Goal: Task Accomplishment & Management: Manage account settings

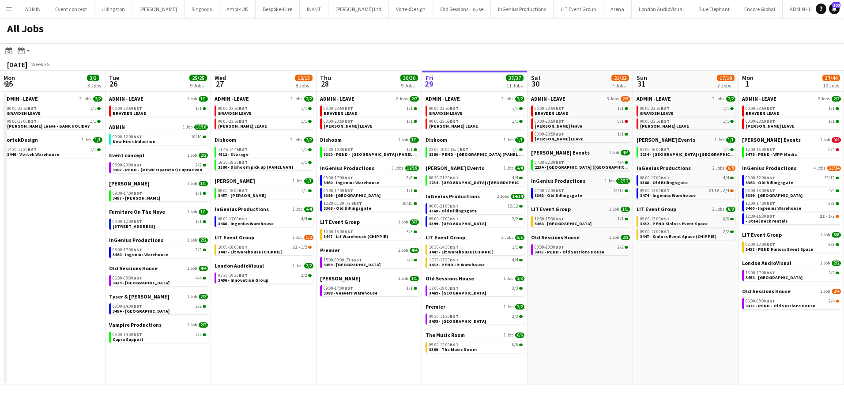
scroll to position [0, 263]
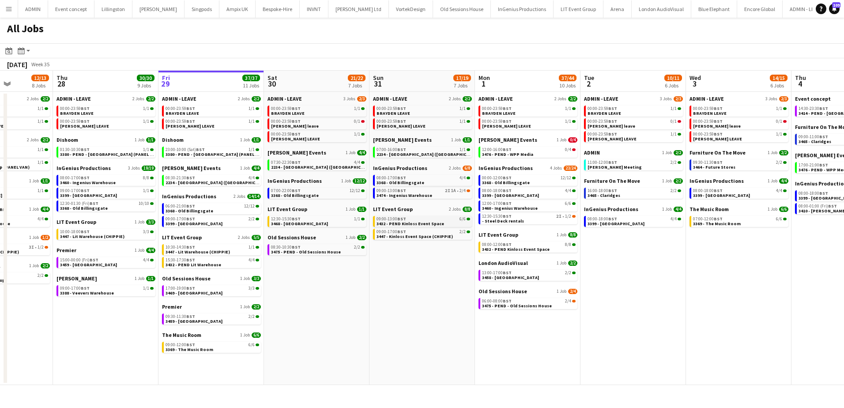
click at [418, 223] on span "3432 - PEND Kinloss Event Space" at bounding box center [410, 224] width 68 height 6
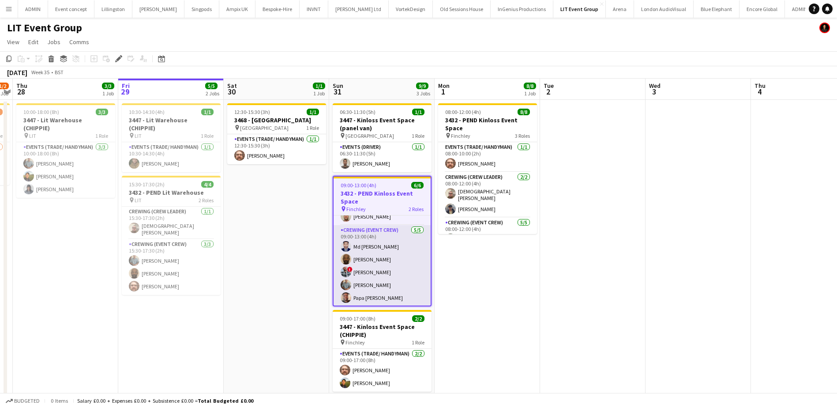
scroll to position [21, 0]
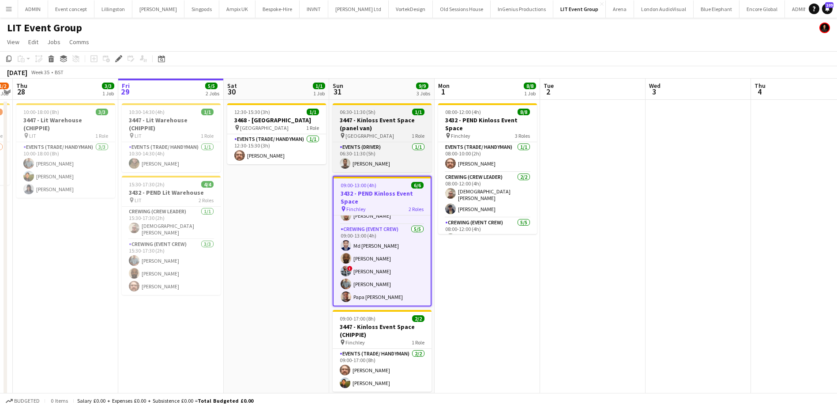
click at [361, 120] on h3 "3447 - Kinloss Event Space (panel van)" at bounding box center [382, 124] width 99 height 16
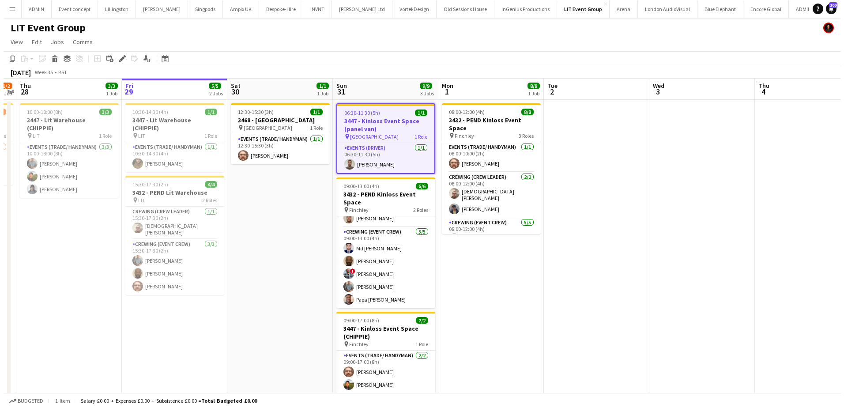
scroll to position [19, 0]
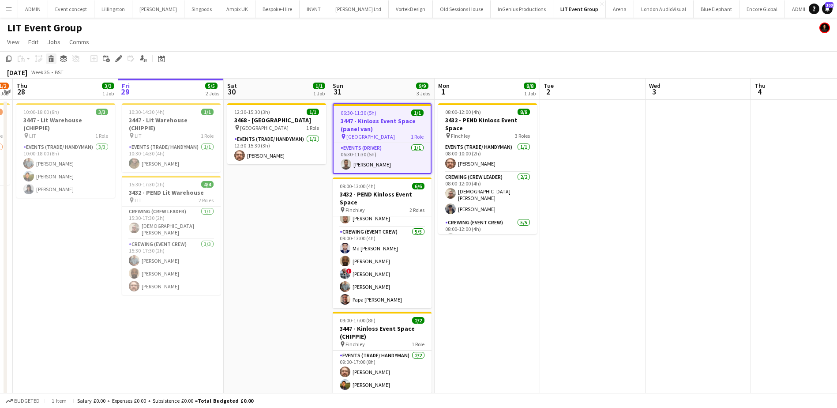
click at [51, 58] on icon "Delete" at bounding box center [51, 58] width 7 height 7
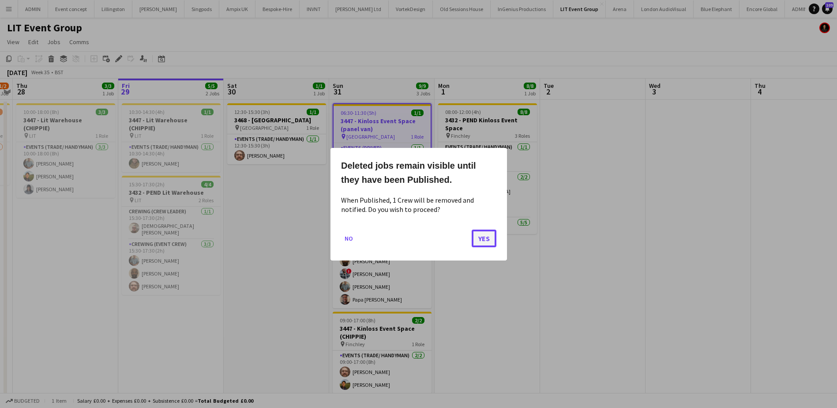
click at [481, 241] on button "Yes" at bounding box center [484, 238] width 25 height 18
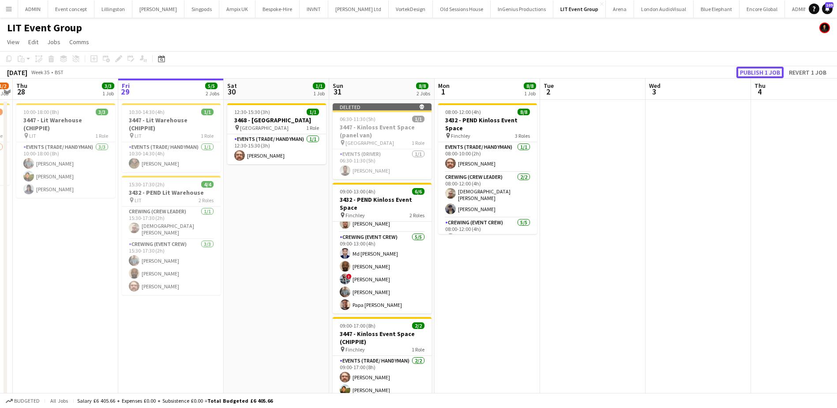
click at [760, 68] on button "Publish 1 job" at bounding box center [760, 72] width 47 height 11
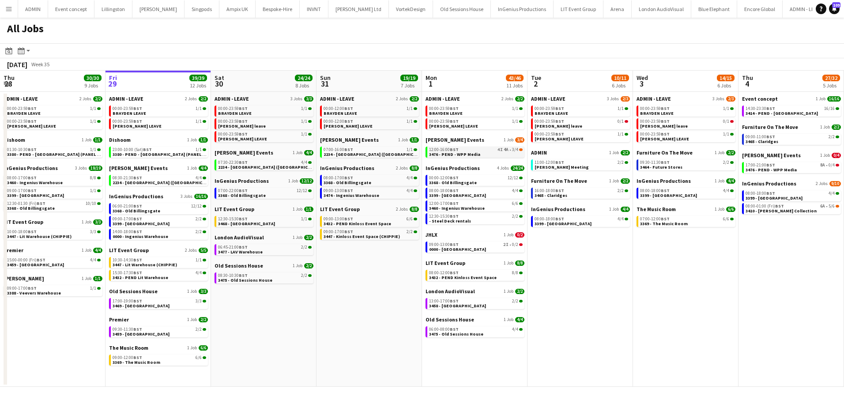
click at [466, 152] on span "3476 - PEND - WPP Media" at bounding box center [454, 154] width 51 height 6
click at [268, 251] on link "06:45-21:00 BST 2/2 3477 - LAV Warehouse" at bounding box center [265, 249] width 94 height 10
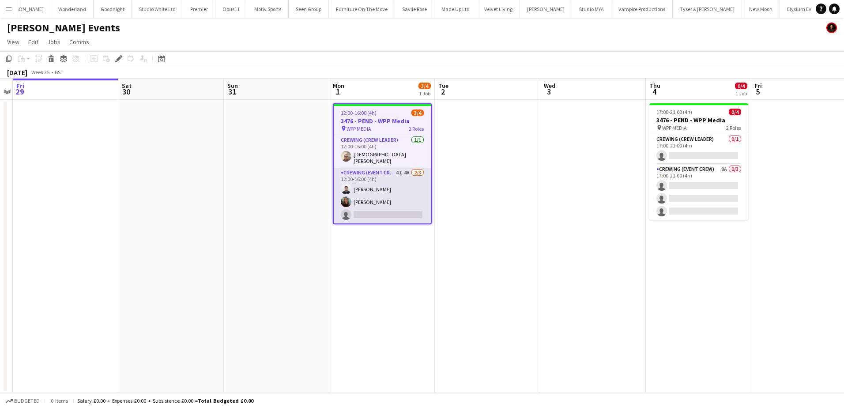
scroll to position [0, 2285]
click at [373, 207] on app-card-role "Crewing (Event Crew) 4I 4A 2/3 12:00-16:00 (4h) Caleb Caffoor Bethanie Reynolds…" at bounding box center [382, 196] width 97 height 56
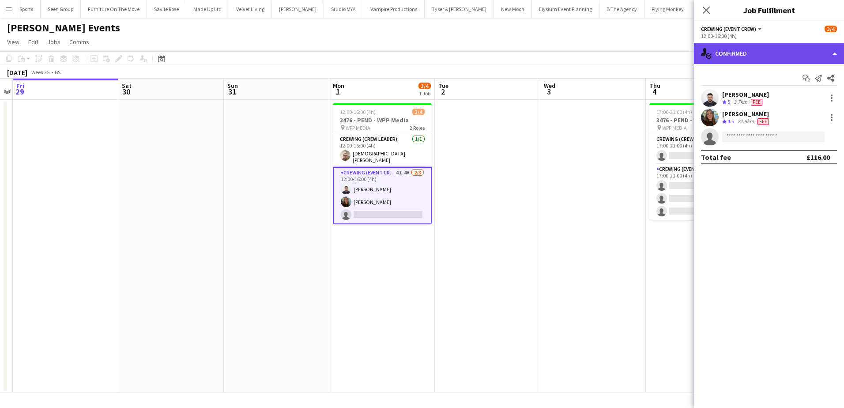
click at [801, 53] on div "single-neutral-actions-check-2 Confirmed" at bounding box center [769, 53] width 150 height 21
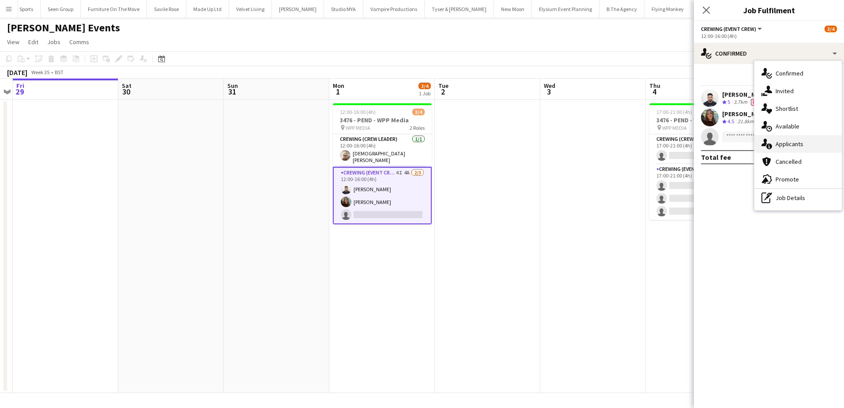
click at [806, 147] on div "single-neutral-actions-information Applicants" at bounding box center [797, 144] width 87 height 18
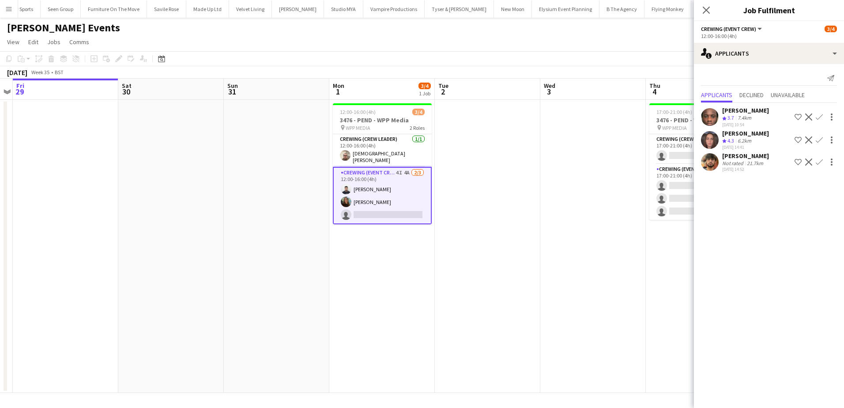
click at [819, 142] on app-icon "Confirm" at bounding box center [819, 139] width 7 height 7
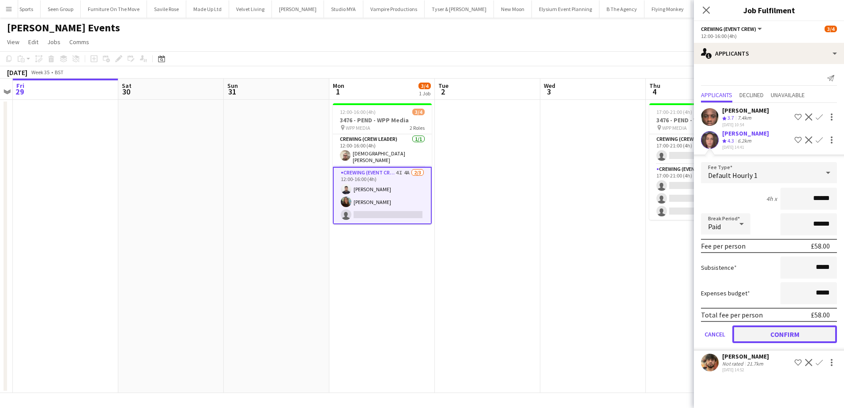
click at [788, 337] on button "Confirm" at bounding box center [784, 334] width 105 height 18
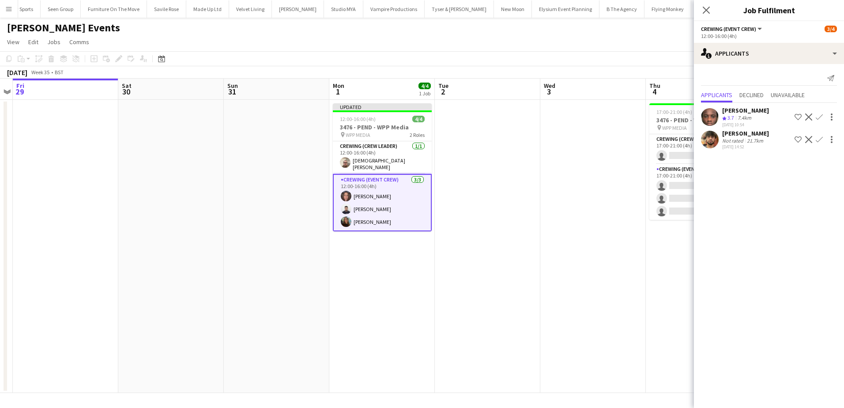
click at [554, 241] on app-date-cell at bounding box center [592, 246] width 105 height 293
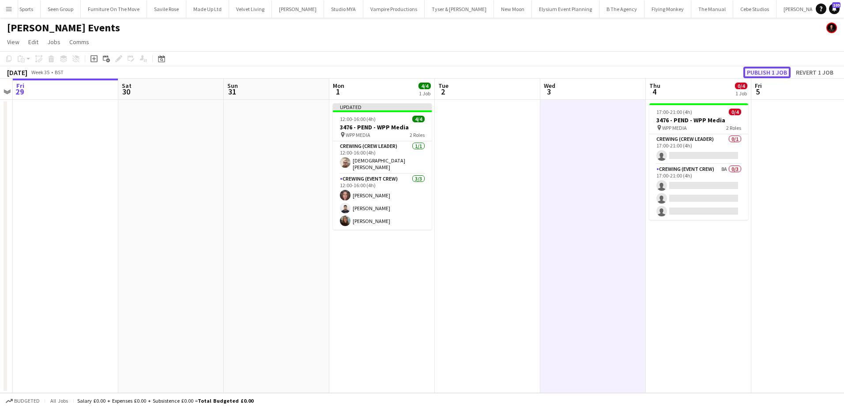
click at [764, 74] on button "Publish 1 job" at bounding box center [766, 72] width 47 height 11
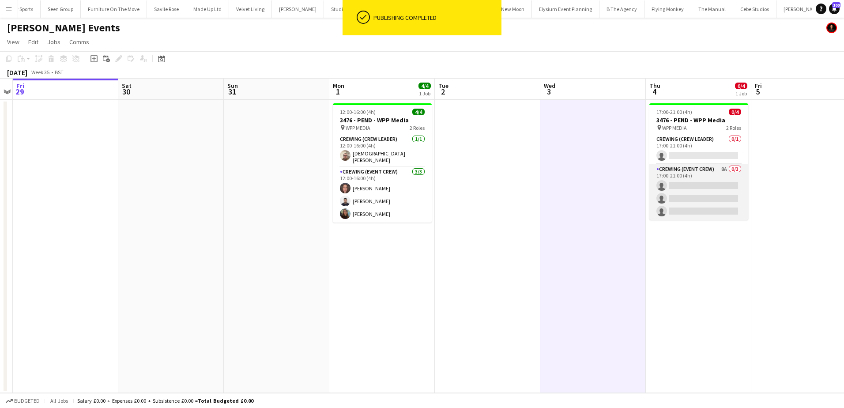
click at [700, 198] on app-card-role "Crewing (Event Crew) 8A 0/3 17:00-21:00 (4h) single-neutral-actions single-neut…" at bounding box center [698, 192] width 99 height 56
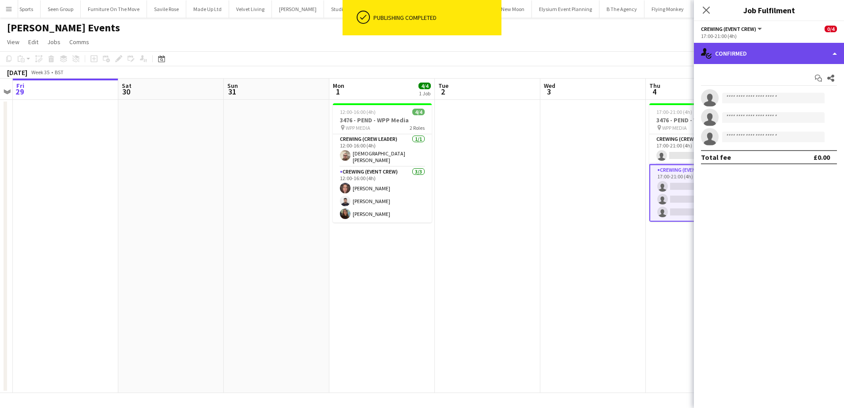
click at [794, 55] on div "single-neutral-actions-check-2 Confirmed" at bounding box center [769, 53] width 150 height 21
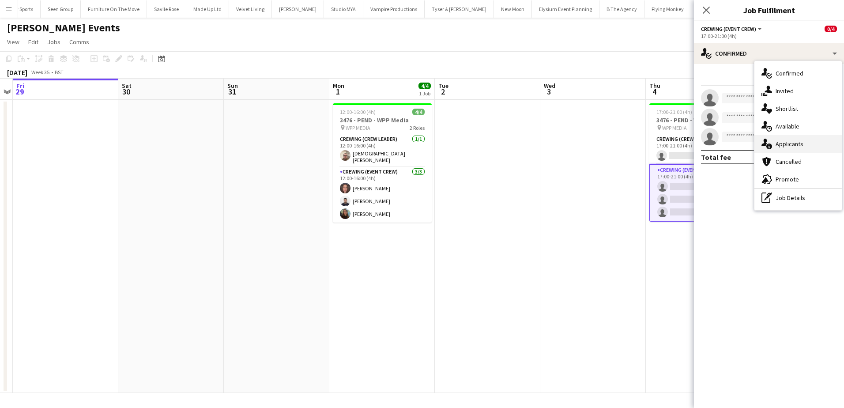
click at [795, 149] on div "single-neutral-actions-information Applicants" at bounding box center [797, 144] width 87 height 18
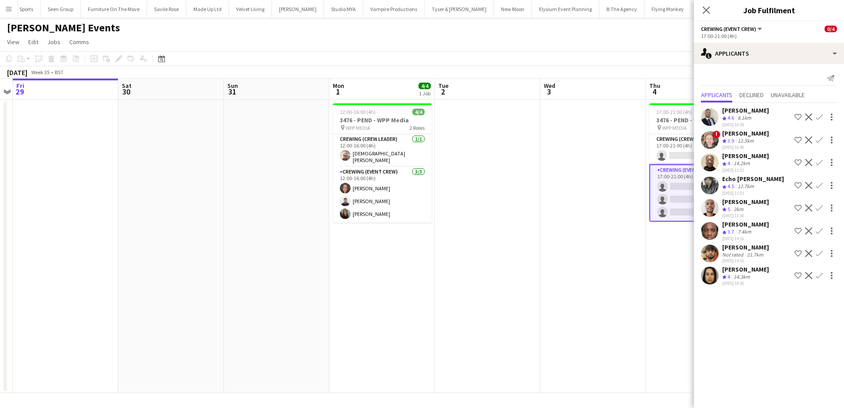
click at [549, 197] on app-date-cell at bounding box center [592, 246] width 105 height 293
